Goal: Information Seeking & Learning: Learn about a topic

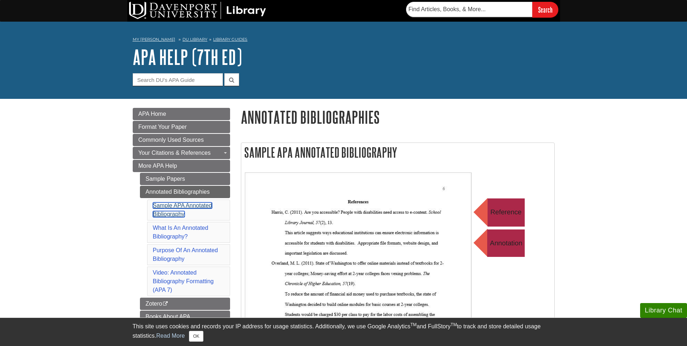
click at [192, 204] on link "Sample APA Annotated Bibliography" at bounding box center [182, 209] width 59 height 15
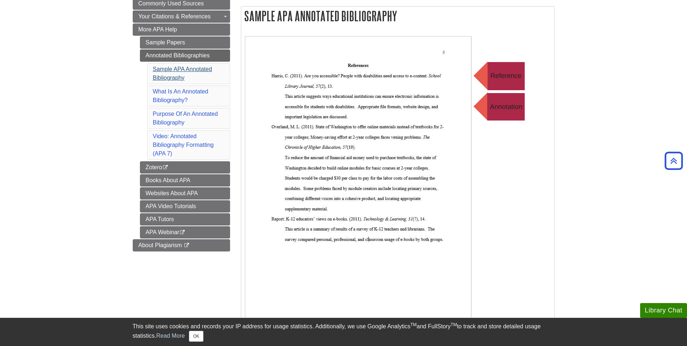
scroll to position [136, 0]
click at [172, 41] on link "Sample Papers" at bounding box center [185, 43] width 90 height 12
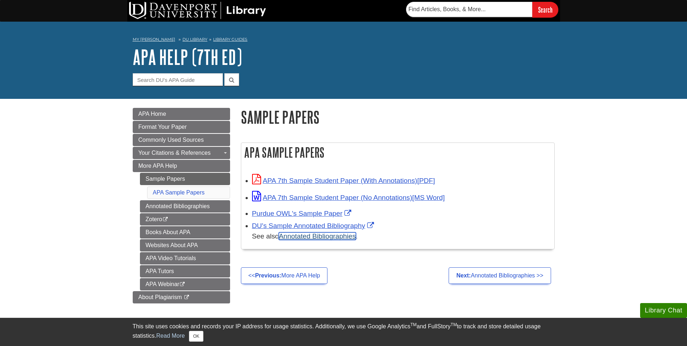
click at [298, 235] on link "Annotated Bibliographies" at bounding box center [317, 236] width 77 height 8
